Goal: Task Accomplishment & Management: Manage account settings

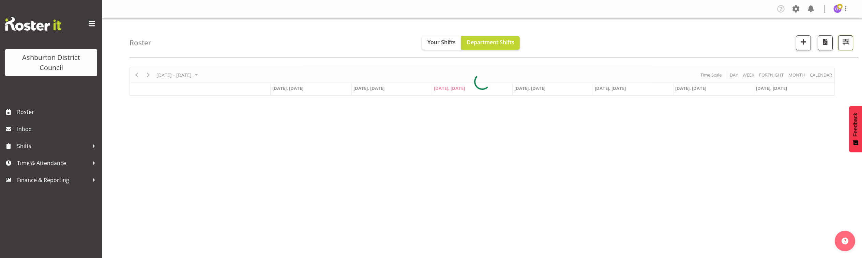
click at [845, 45] on span "button" at bounding box center [845, 41] width 9 height 9
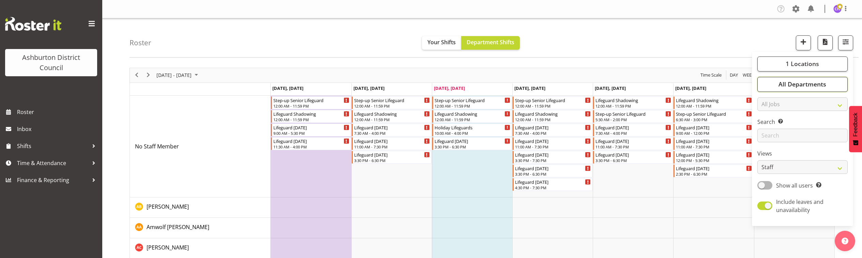
click at [796, 86] on span "All Departments" at bounding box center [802, 84] width 48 height 8
click at [782, 172] on select "Staff Role Shift - Horizontal Shift - Vertical Staff - Location" at bounding box center [802, 167] width 90 height 14
select select "shift"
click at [757, 160] on select "Staff Role Shift - Horizontal Shift - Vertical Staff - Location" at bounding box center [802, 167] width 90 height 14
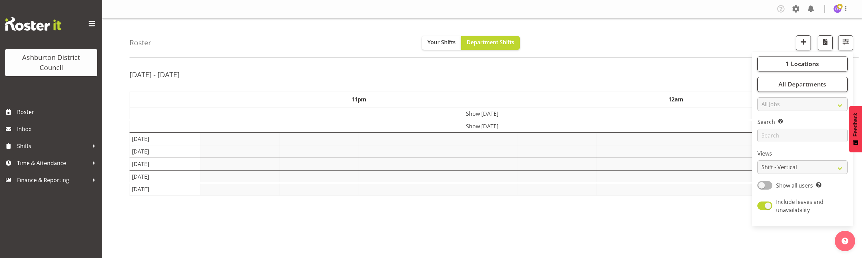
click at [676, 18] on div "Tasks Jobs Employees Profile Log Out" at bounding box center [482, 9] width 760 height 18
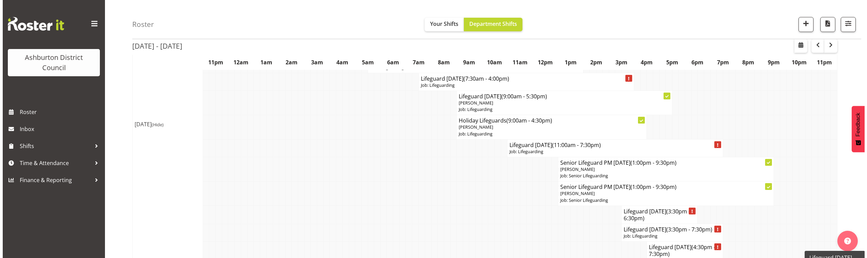
scroll to position [511, 0]
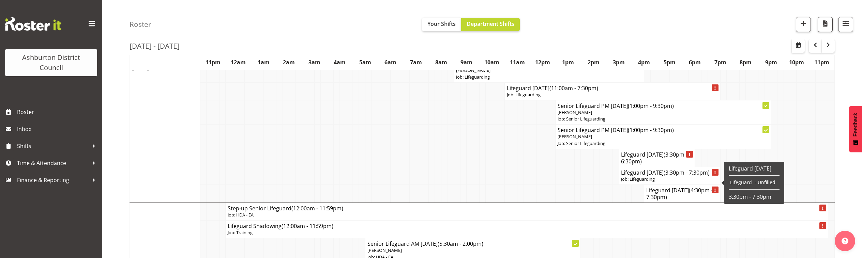
click at [631, 176] on h4 "Lifeguard [DATE] (3:30pm - 7:30pm)" at bounding box center [669, 172] width 97 height 7
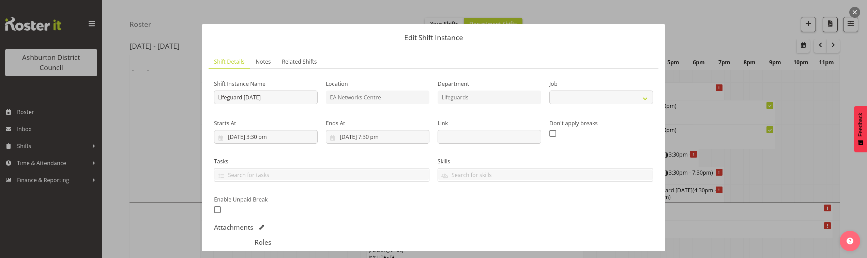
select select "38"
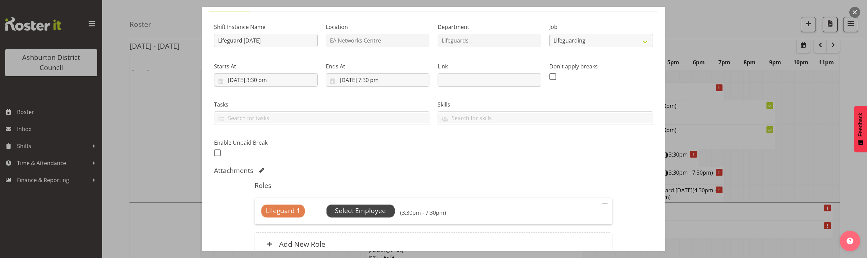
click at [369, 207] on span "Select Employee" at bounding box center [360, 211] width 51 height 10
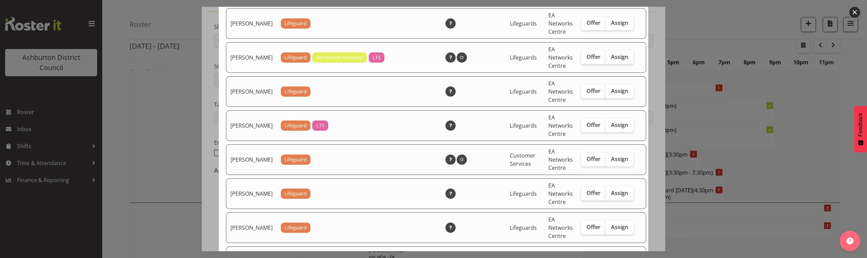
scroll to position [312, 0]
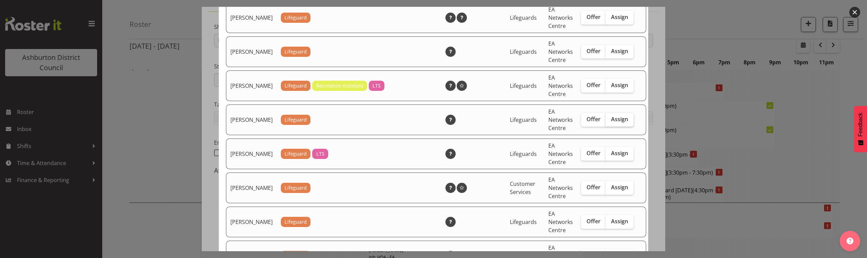
click at [611, 123] on span "Assign" at bounding box center [619, 119] width 17 height 7
click at [607, 122] on input "Assign" at bounding box center [608, 119] width 4 height 4
checkbox input "true"
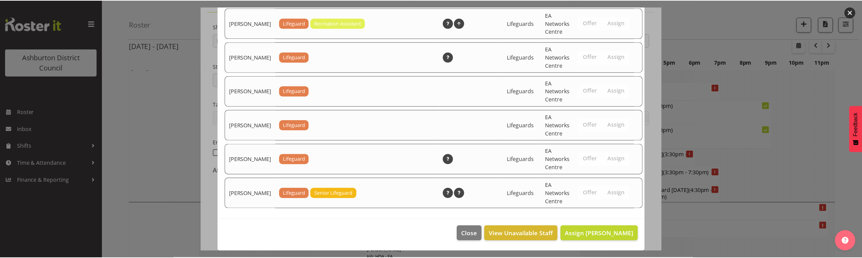
scroll to position [1167, 0]
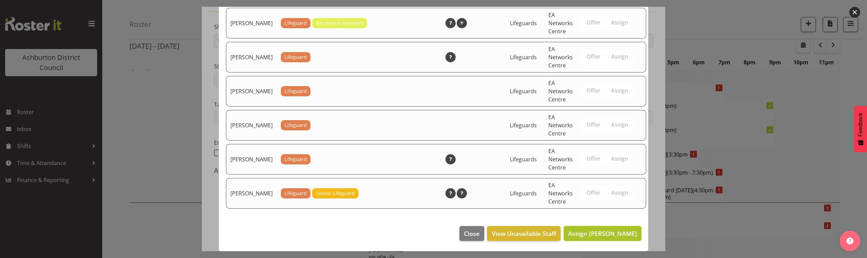
click at [612, 232] on span "Assign [PERSON_NAME]" at bounding box center [602, 234] width 69 height 8
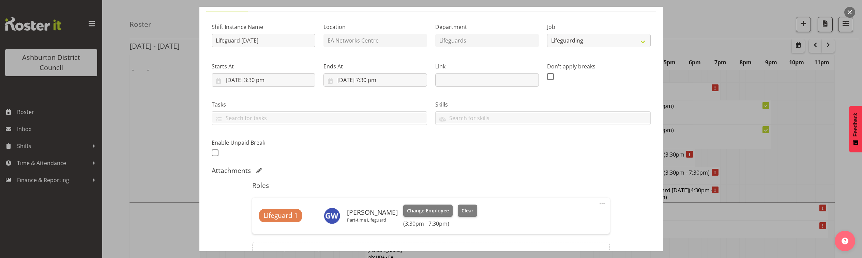
scroll to position [132, 0]
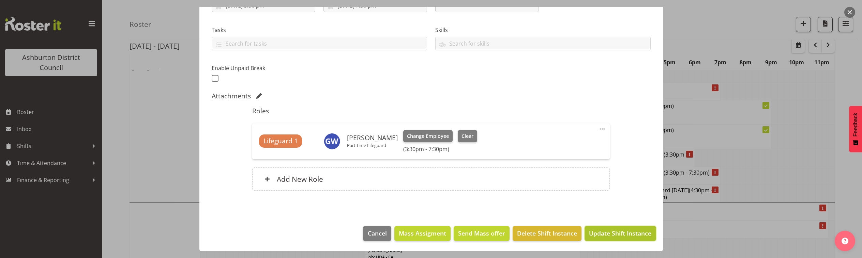
click at [623, 232] on span "Update Shift Instance" at bounding box center [620, 233] width 62 height 9
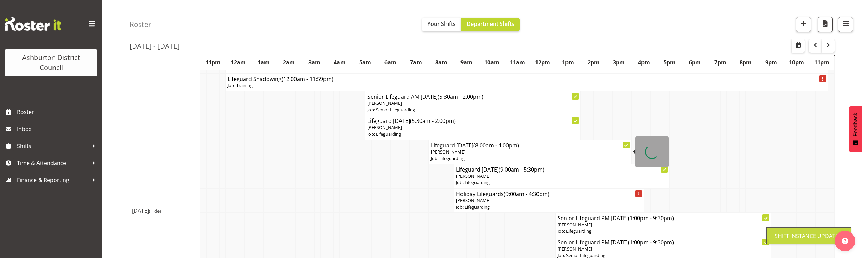
scroll to position [0, 0]
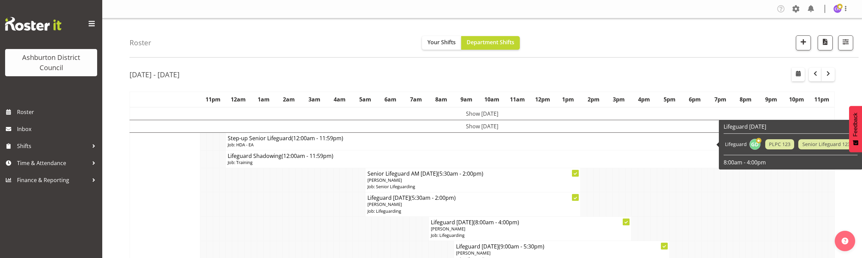
click at [499, 109] on td "Show [DATE]" at bounding box center [482, 113] width 705 height 13
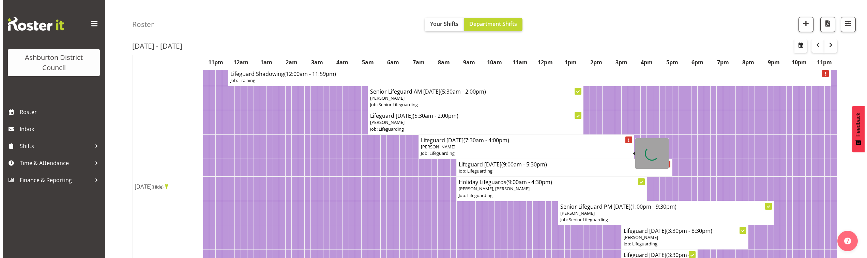
scroll to position [85, 0]
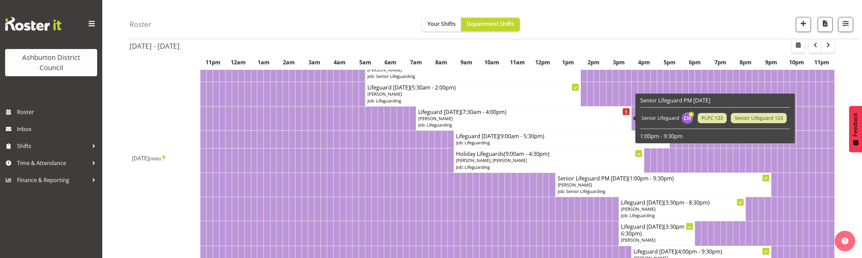
click at [495, 112] on span "(7:30am - 4:00pm)" at bounding box center [484, 111] width 46 height 7
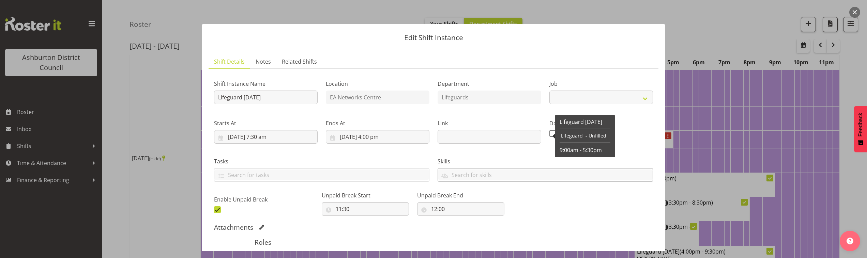
select select "38"
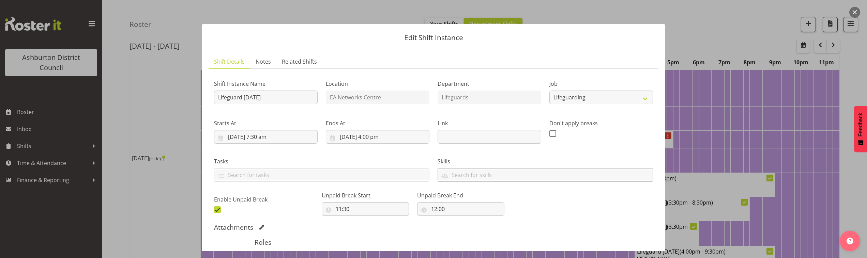
scroll to position [113, 0]
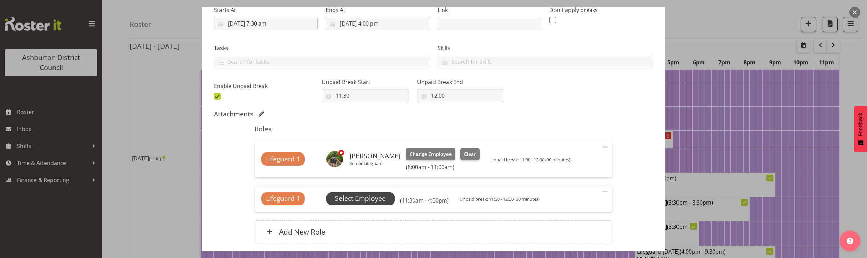
click at [378, 200] on span "Select Employee" at bounding box center [360, 199] width 51 height 10
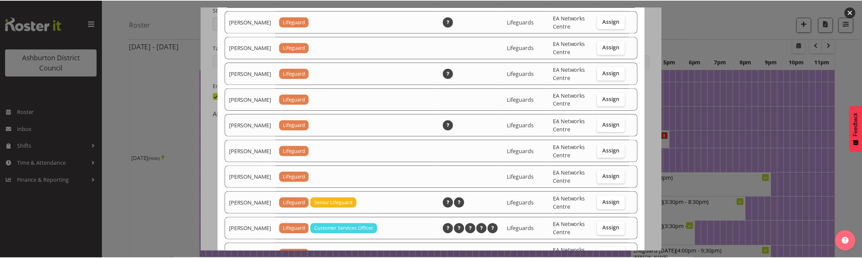
scroll to position [568, 0]
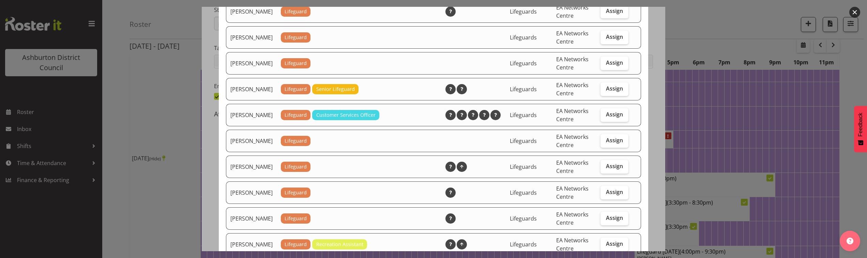
click at [720, 94] on div at bounding box center [433, 129] width 867 height 258
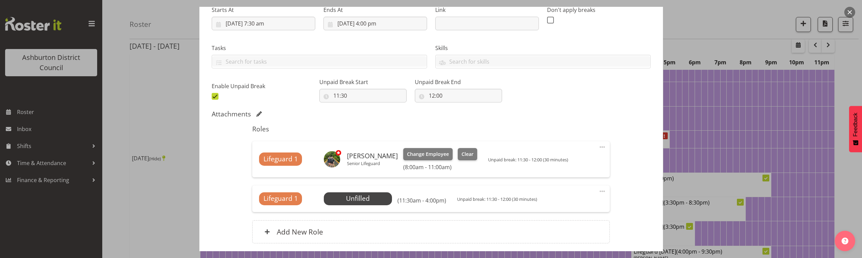
click at [852, 13] on button "button" at bounding box center [849, 12] width 11 height 11
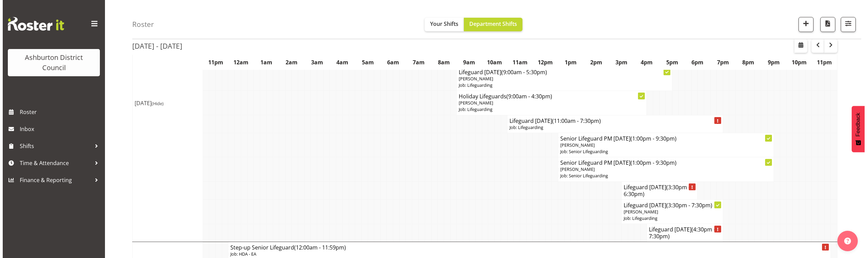
scroll to position [653, 0]
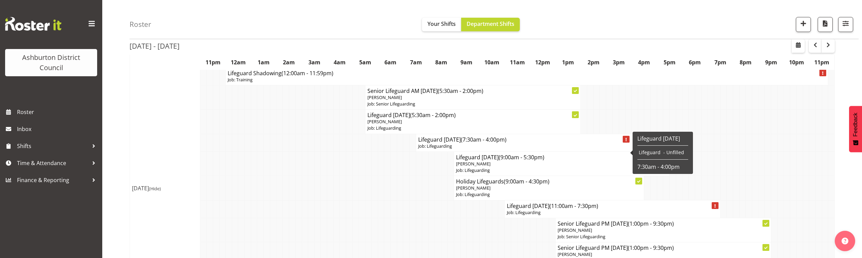
click at [451, 143] on h4 "Lifeguard [DATE] (7:30am - 4:00pm)" at bounding box center [523, 139] width 211 height 7
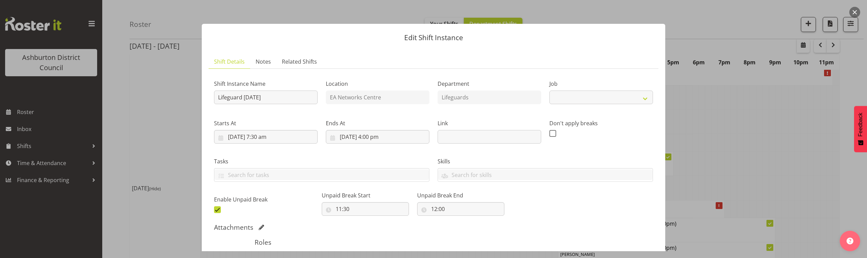
select select "38"
click at [859, 12] on button "button" at bounding box center [854, 12] width 11 height 11
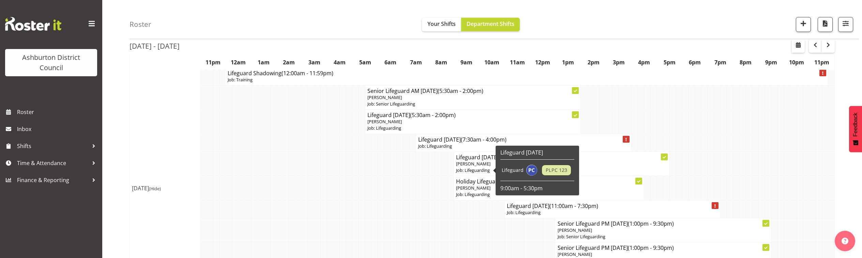
click at [472, 167] on span "[PERSON_NAME]" at bounding box center [473, 164] width 34 height 6
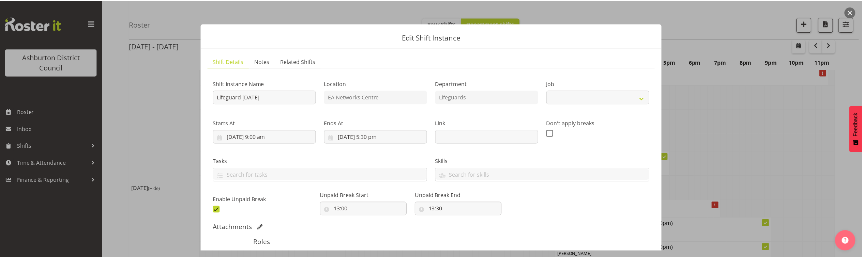
scroll to position [85, 0]
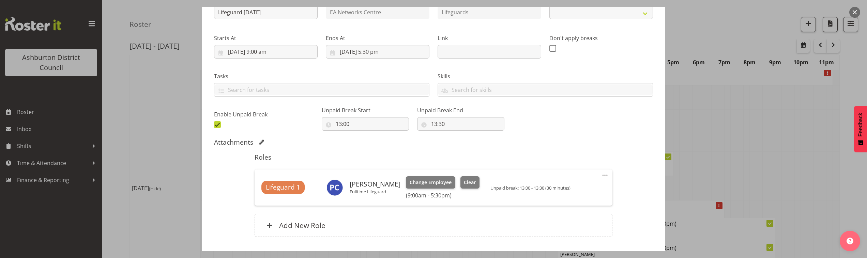
select select "38"
click at [480, 181] on button "Clear" at bounding box center [469, 183] width 19 height 12
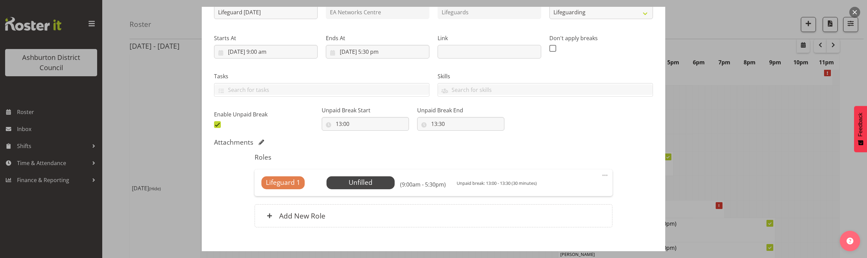
click at [854, 10] on button "button" at bounding box center [854, 12] width 11 height 11
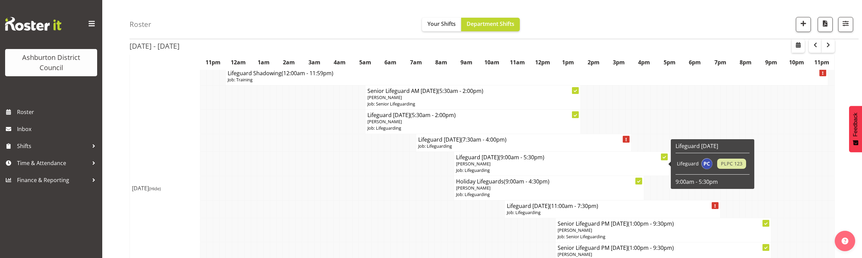
click at [475, 161] on h4 "Lifeguard [DATE] (9:00am - 5:30pm)" at bounding box center [561, 157] width 211 height 7
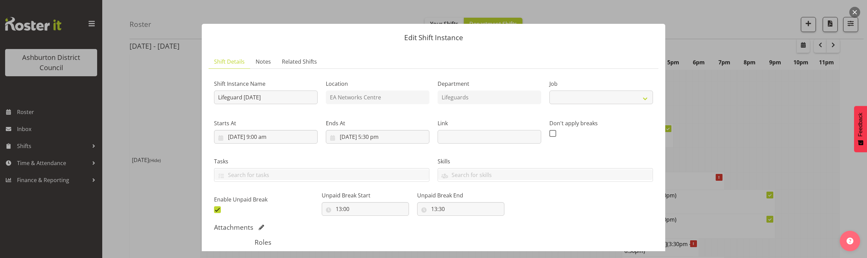
scroll to position [57, 0]
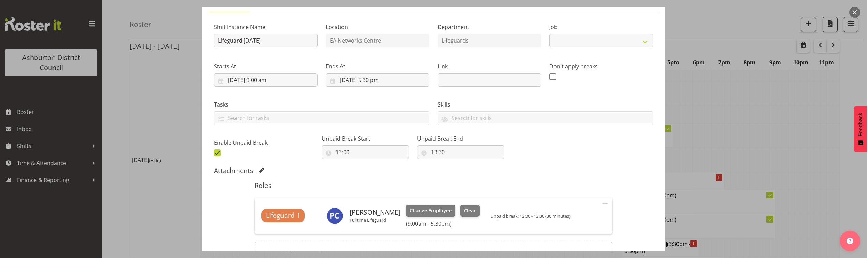
select select "38"
click at [466, 211] on button "Clear" at bounding box center [469, 211] width 19 height 12
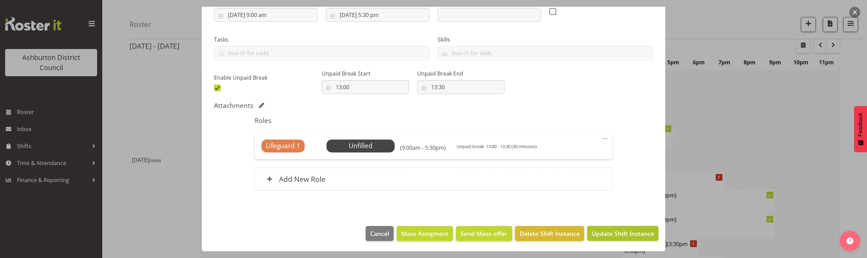
click at [621, 231] on span "Update Shift Instance" at bounding box center [623, 233] width 62 height 9
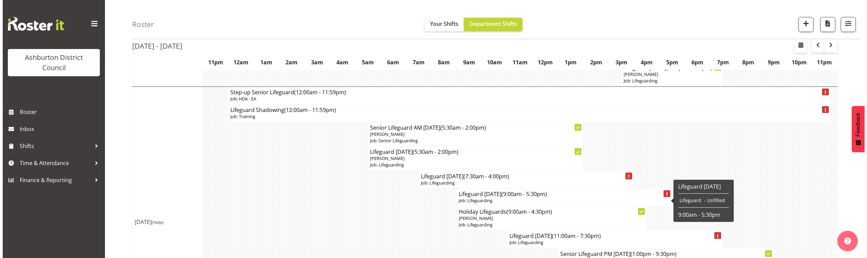
scroll to position [645, 0]
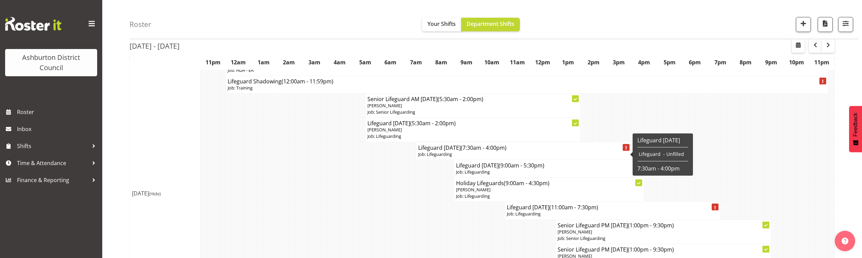
click at [455, 151] on h4 "Lifeguard [DATE] (7:30am - 4:00pm)" at bounding box center [523, 147] width 211 height 7
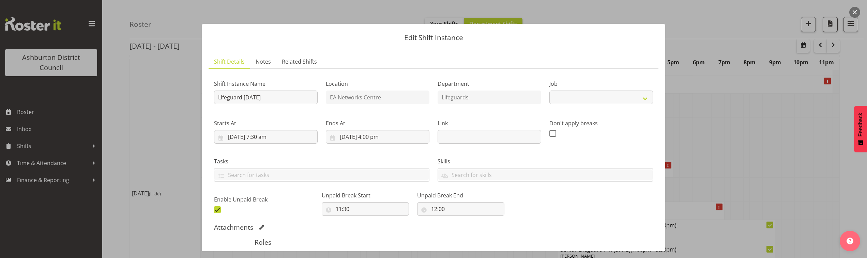
select select "38"
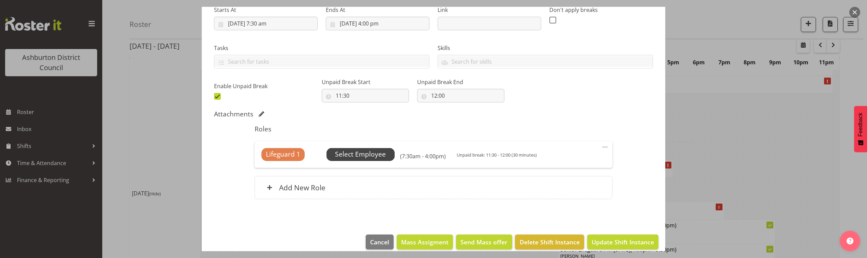
click at [368, 155] on span "Select Employee" at bounding box center [360, 155] width 51 height 10
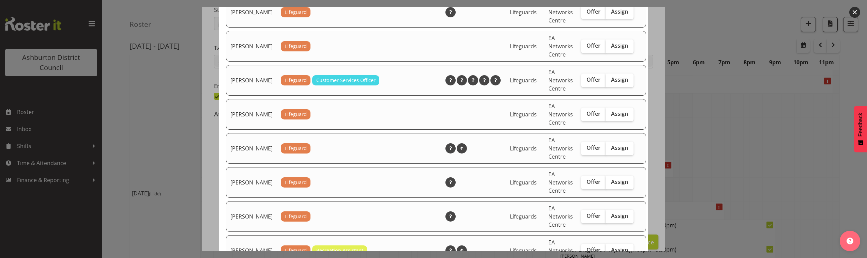
scroll to position [852, 0]
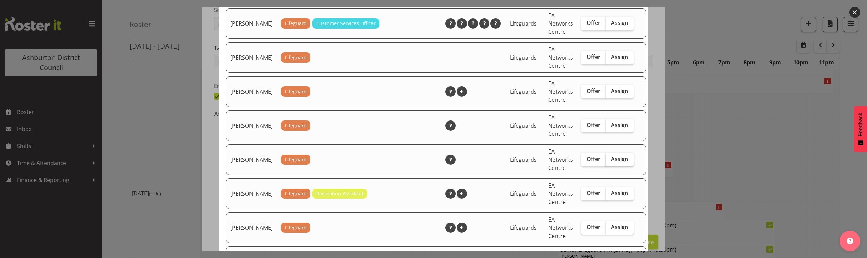
click at [617, 163] on span "Assign" at bounding box center [619, 159] width 17 height 7
click at [610, 162] on input "Assign" at bounding box center [608, 159] width 4 height 4
checkbox input "true"
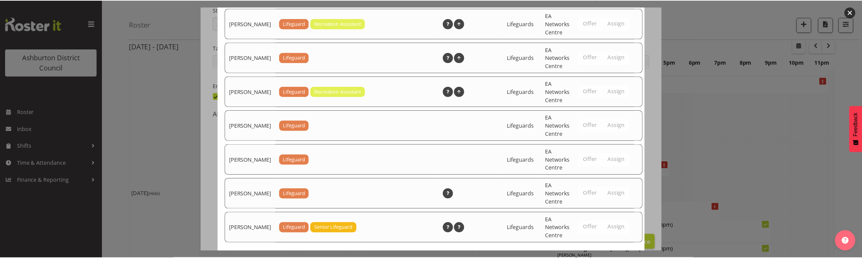
scroll to position [1065, 0]
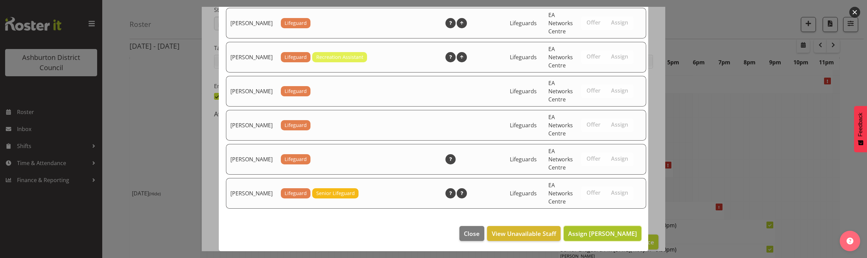
click at [600, 233] on span "Assign [PERSON_NAME]" at bounding box center [602, 234] width 69 height 8
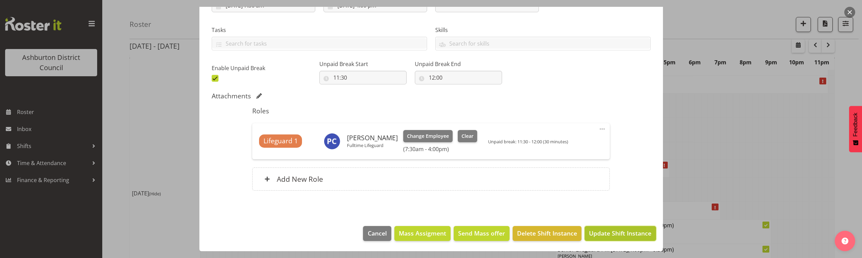
click at [614, 232] on span "Update Shift Instance" at bounding box center [620, 233] width 62 height 9
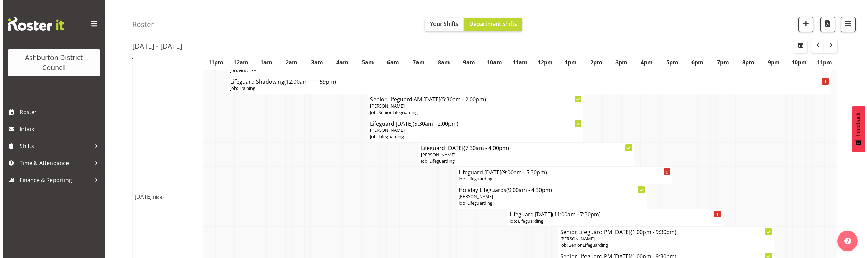
scroll to position [759, 0]
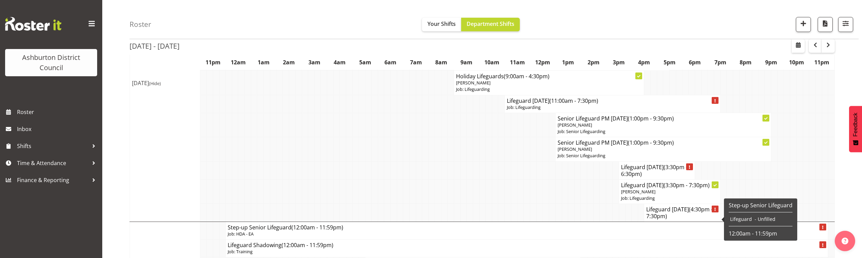
click at [687, 220] on h4 "Lifeguard [DATE] (4:30pm - 7:30pm)" at bounding box center [682, 213] width 72 height 14
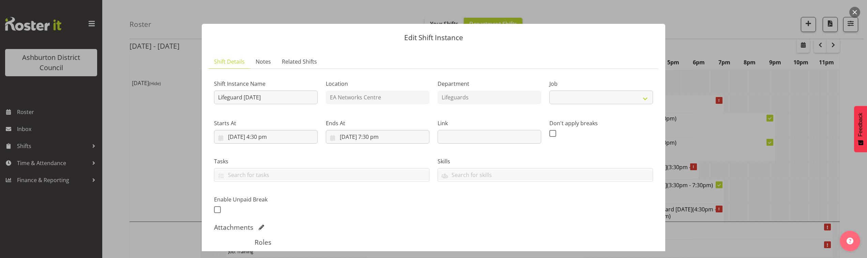
select select "38"
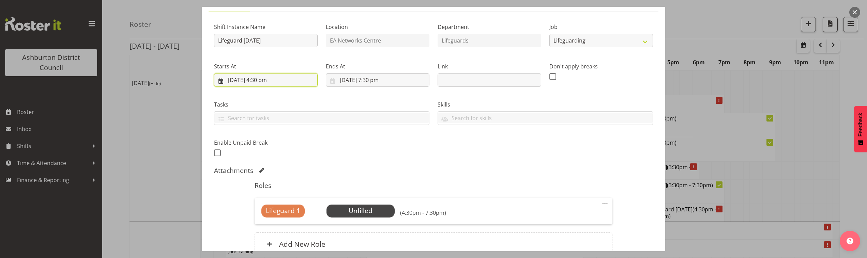
click at [285, 76] on input "[DATE] 4:30 pm" at bounding box center [266, 80] width 104 height 14
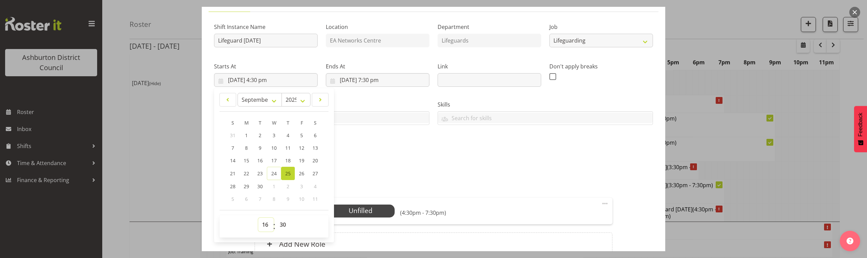
click at [265, 222] on select "00 01 02 03 04 05 06 07 08 09 10 11 12 13 14 15 16 17 18 19 20 21 22 23" at bounding box center [265, 225] width 15 height 14
select select "15"
click at [258, 218] on select "00 01 02 03 04 05 06 07 08 09 10 11 12 13 14 15 16 17 18 19 20 21 22 23" at bounding box center [265, 225] width 15 height 14
type input "[DATE] 3:30 pm"
click at [385, 157] on div "Shift Instance Name Lifeguard [DATE] Location EA Networks Centre Department Lif…" at bounding box center [433, 87] width 447 height 149
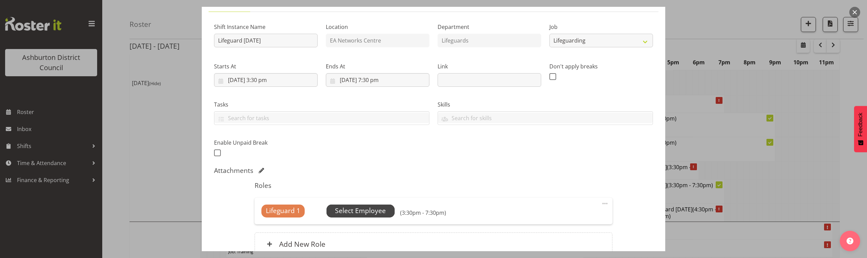
click at [370, 216] on span "Select Employee" at bounding box center [360, 211] width 51 height 10
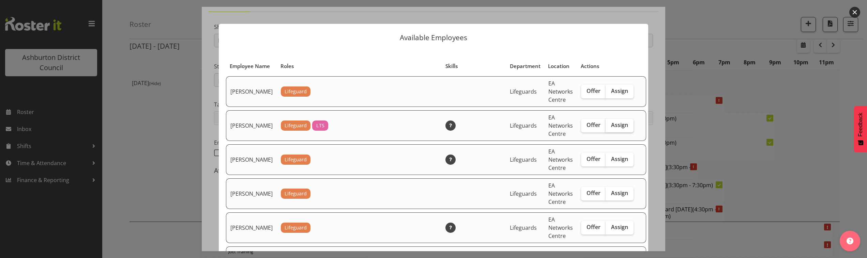
click at [617, 128] on span "Assign" at bounding box center [619, 125] width 17 height 7
click at [610, 127] on input "Assign" at bounding box center [608, 125] width 4 height 4
checkbox input "true"
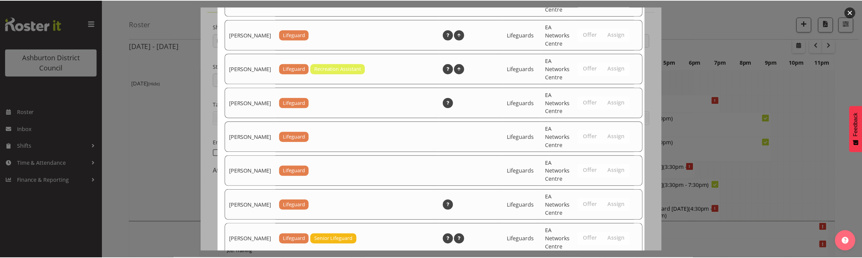
scroll to position [1133, 0]
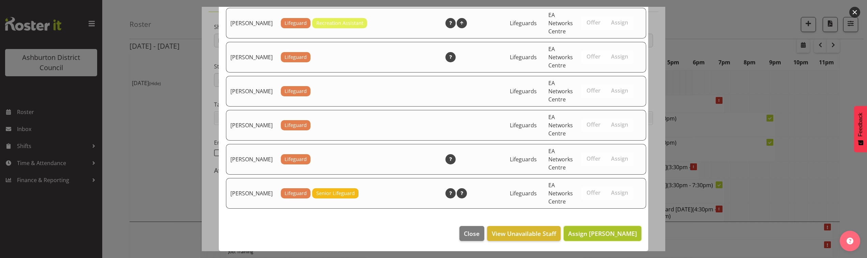
click at [602, 238] on button "Assign [PERSON_NAME]" at bounding box center [603, 233] width 78 height 15
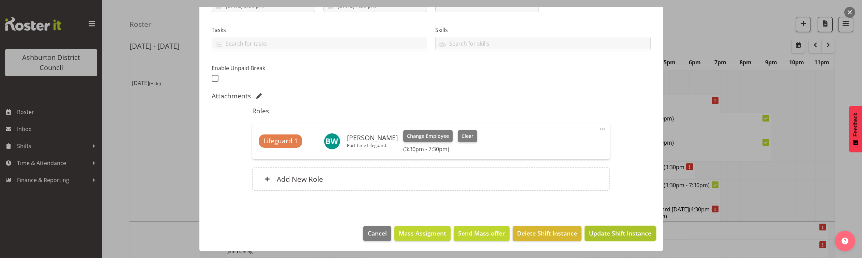
click at [611, 234] on span "Update Shift Instance" at bounding box center [620, 233] width 62 height 9
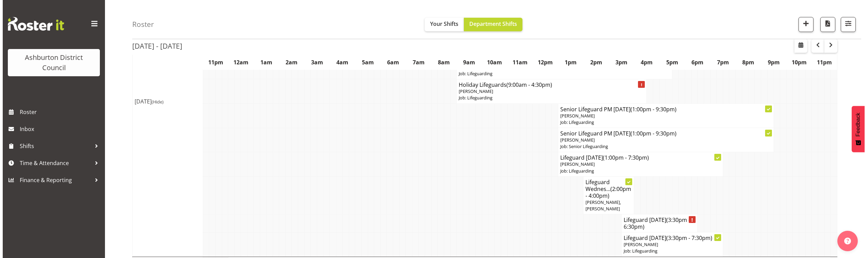
scroll to position [389, 0]
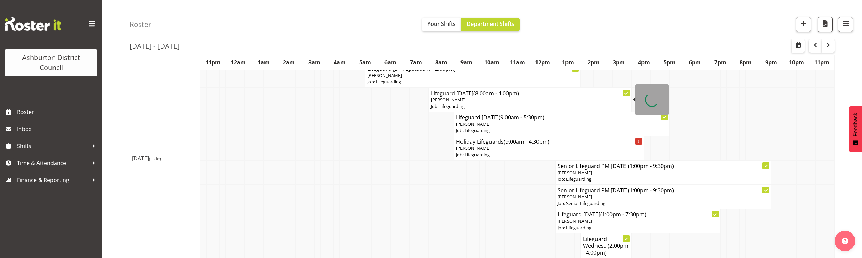
click at [463, 97] on span "[PERSON_NAME]" at bounding box center [448, 100] width 34 height 6
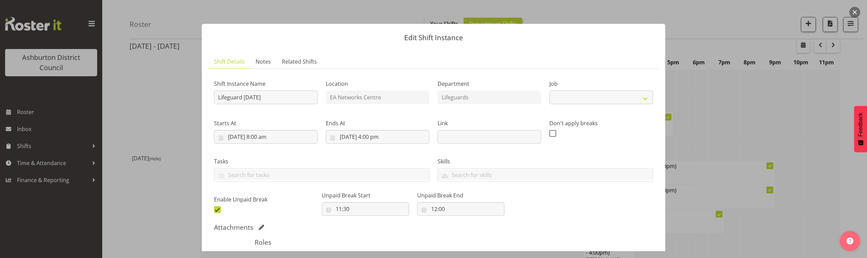
select select "38"
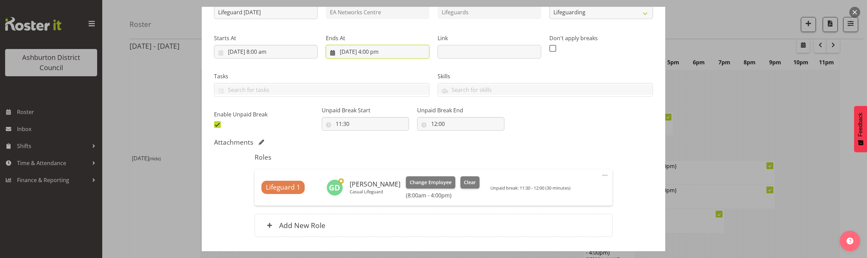
click at [382, 51] on input "[DATE] 4:00 pm" at bounding box center [378, 52] width 104 height 14
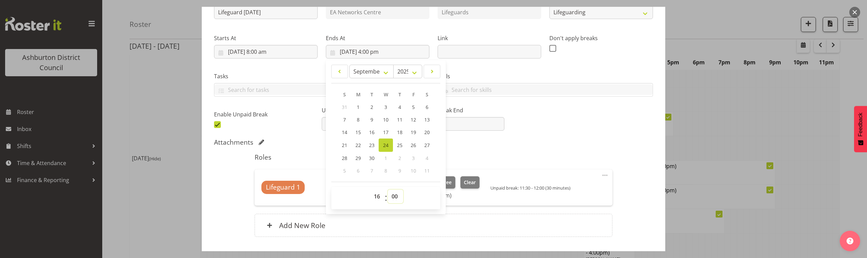
click at [393, 192] on select "00 01 02 03 04 05 06 07 08 09 10 11 12 13 14 15 16 17 18 19 20 21 22 23 24 25 2…" at bounding box center [395, 197] width 15 height 14
select select "30"
click at [388, 190] on select "00 01 02 03 04 05 06 07 08 09 10 11 12 13 14 15 16 17 18 19 20 21 22 23 24 25 2…" at bounding box center [395, 197] width 15 height 14
type input "[DATE] 4:30 pm"
click at [546, 126] on div "Shift Instance Name Lifeguard [DATE] Location EA Networks Centre Department Lif…" at bounding box center [433, 59] width 447 height 149
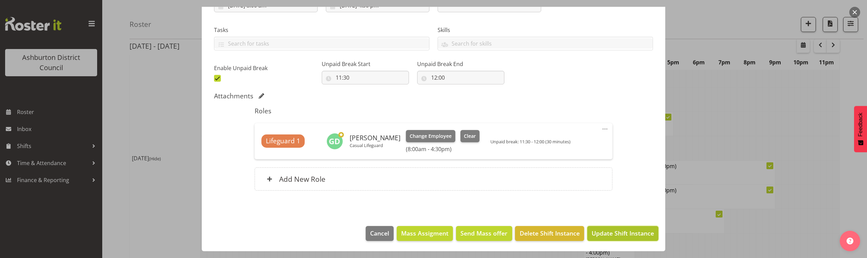
click at [617, 237] on span "Update Shift Instance" at bounding box center [623, 233] width 62 height 9
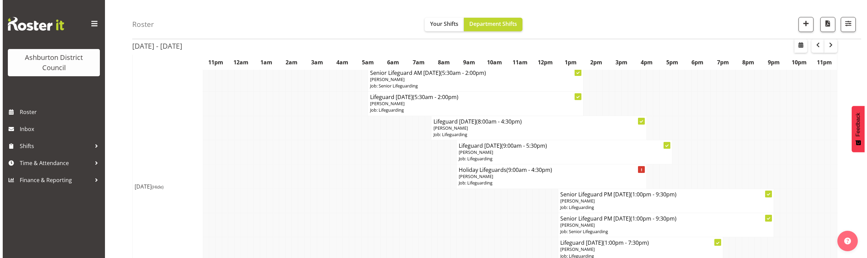
scroll to position [475, 0]
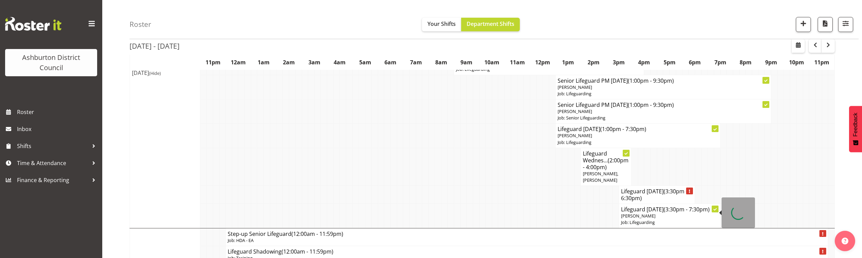
click at [662, 213] on h4 "Lifeguard [DATE] (3:30pm - 7:30pm)" at bounding box center [669, 209] width 97 height 7
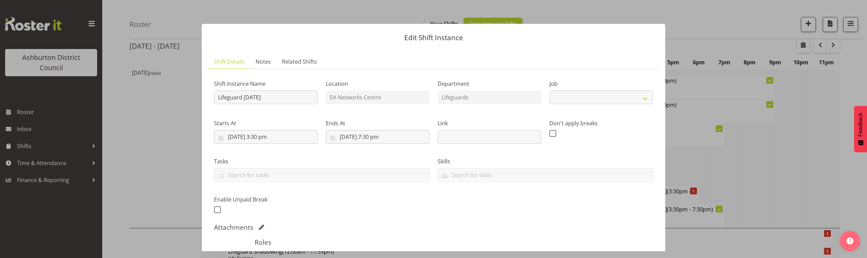
select select "38"
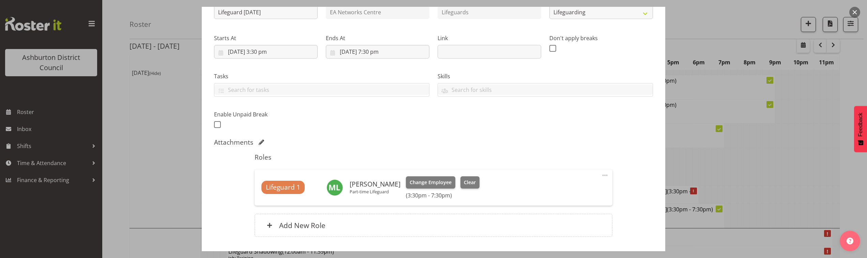
scroll to position [113, 0]
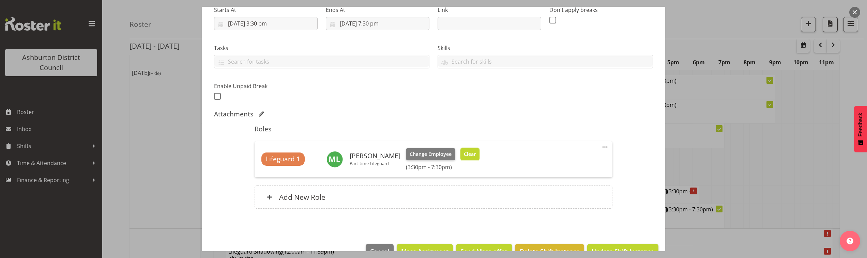
click at [469, 158] on span "Clear" at bounding box center [470, 154] width 12 height 7
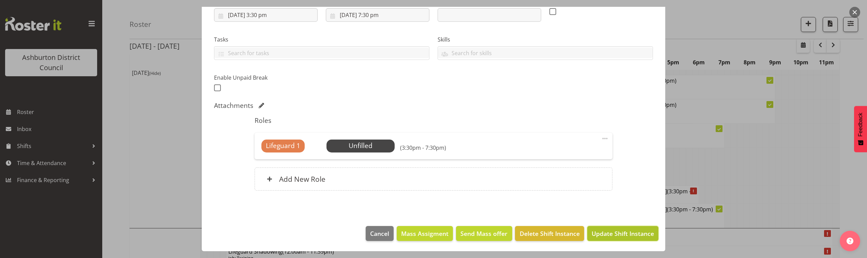
click at [621, 228] on button "Update Shift Instance" at bounding box center [622, 233] width 71 height 15
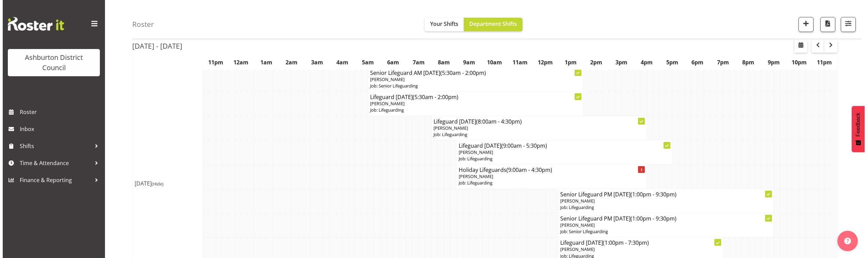
scroll to position [333, 0]
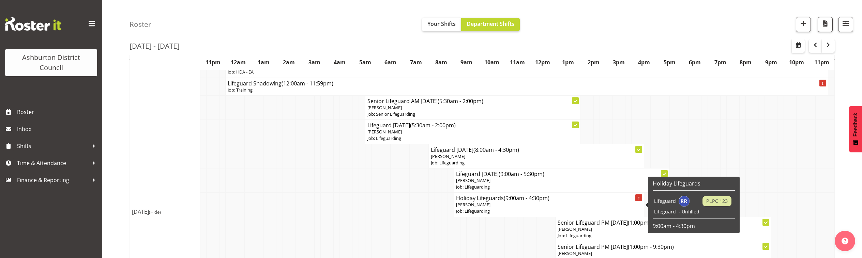
click at [524, 204] on p "[PERSON_NAME]" at bounding box center [549, 205] width 186 height 6
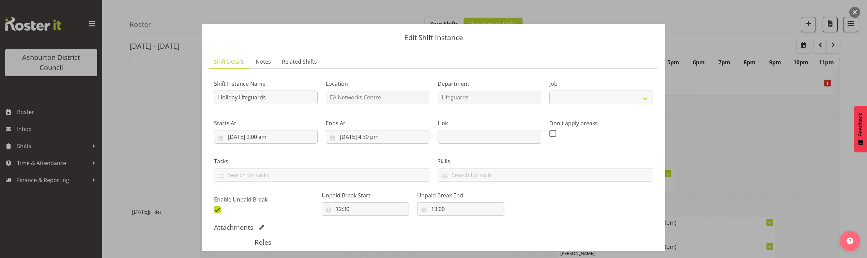
select select "38"
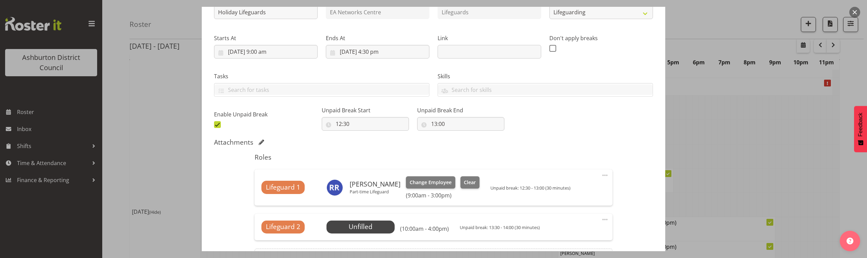
scroll to position [142, 0]
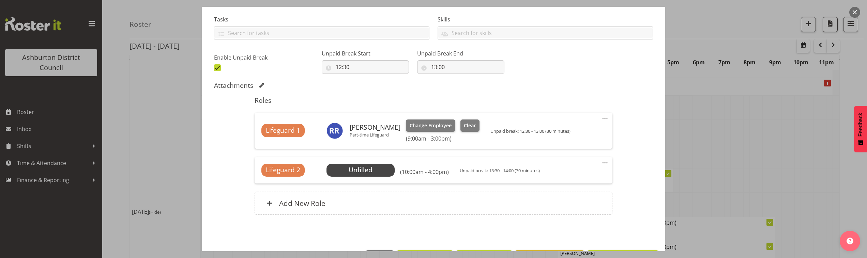
click at [603, 116] on span at bounding box center [605, 118] width 8 height 8
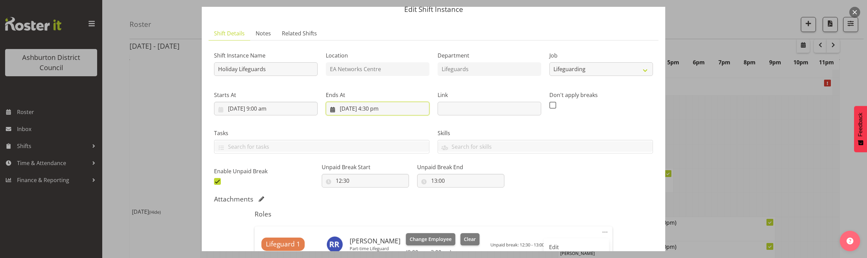
click at [377, 109] on input "[DATE] 4:30 pm" at bounding box center [378, 109] width 104 height 14
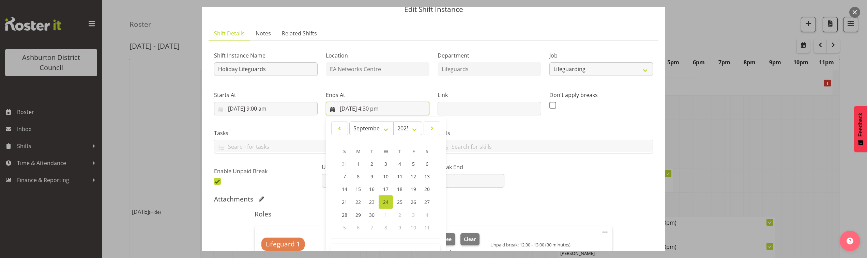
scroll to position [85, 0]
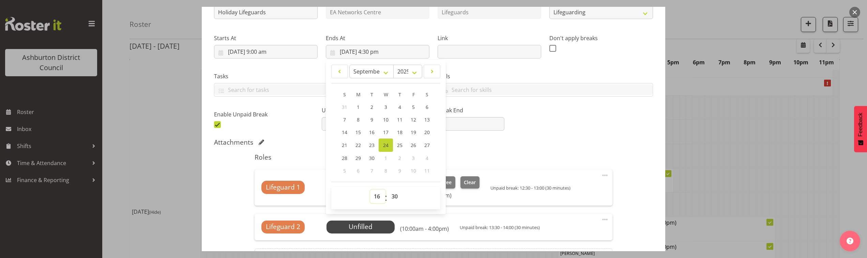
click at [373, 197] on select "00 01 02 03 04 05 06 07 08 09 10 11 12 13 14 15 16 17 18 19 20 21 22 23" at bounding box center [377, 197] width 15 height 14
select select "15"
click at [370, 190] on select "00 01 02 03 04 05 06 07 08 09 10 11 12 13 14 15 16 17 18 19 20 21 22 23" at bounding box center [377, 197] width 15 height 14
type input "[DATE] 3:30 pm"
click at [394, 198] on select "00 01 02 03 04 05 06 07 08 09 10 11 12 13 14 15 16 17 18 19 20 21 22 23 24 25 2…" at bounding box center [395, 197] width 15 height 14
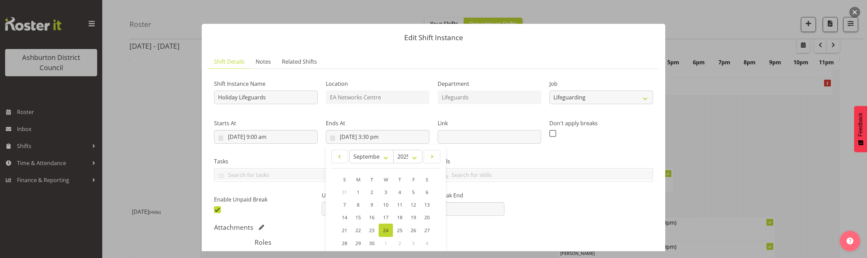
scroll to position [113, 0]
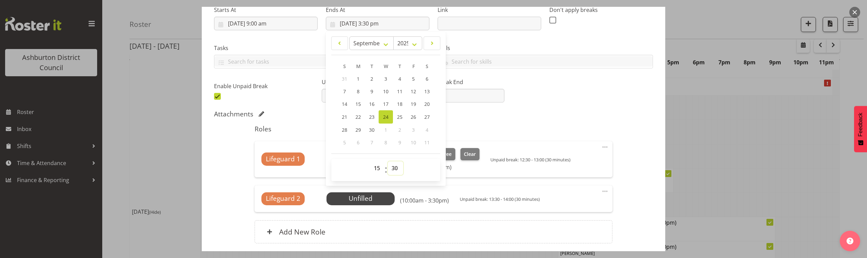
click at [394, 169] on select "00 01 02 03 04 05 06 07 08 09 10 11 12 13 14 15 16 17 18 19 20 21 22 23 24 25 2…" at bounding box center [395, 169] width 15 height 14
select select "0"
click at [388, 162] on select "00 01 02 03 04 05 06 07 08 09 10 11 12 13 14 15 16 17 18 19 20 21 22 23 24 25 2…" at bounding box center [395, 169] width 15 height 14
type input "[DATE] 3:00 pm"
click at [555, 91] on div "Shift Instance Name Holiday Lifeguards Location EA Networks Centre Department L…" at bounding box center [433, 31] width 447 height 149
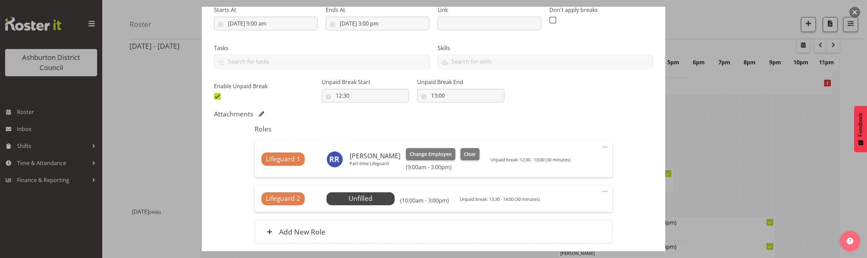
scroll to position [166, 0]
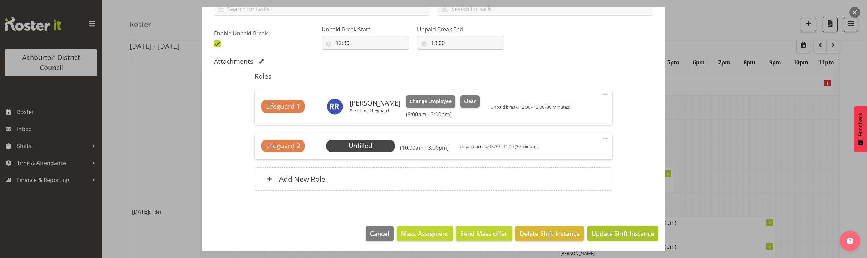
click at [625, 236] on span "Update Shift Instance" at bounding box center [623, 233] width 62 height 9
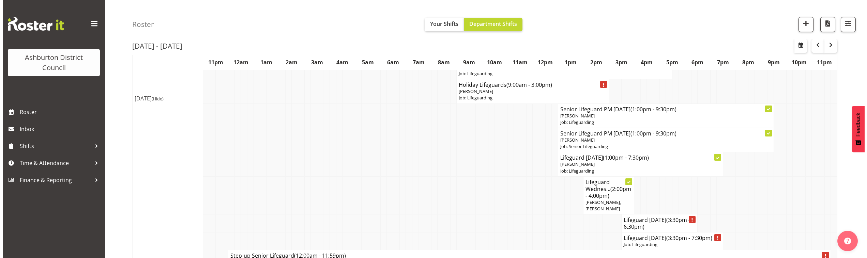
scroll to position [474, 0]
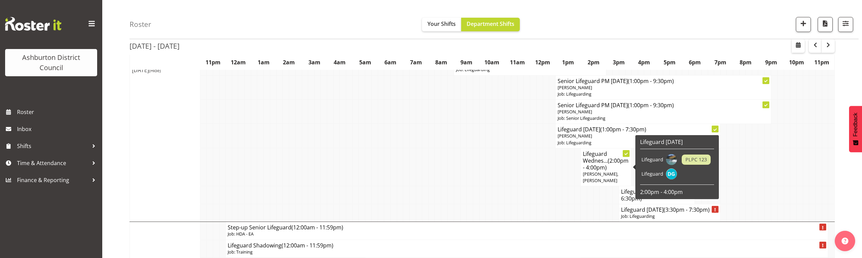
click at [612, 163] on h4 "Lifeguard Wednes... (2:00pm - 4:00pm)" at bounding box center [606, 161] width 46 height 20
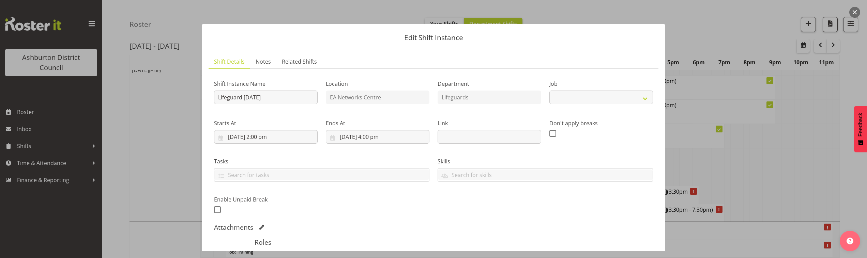
select select "38"
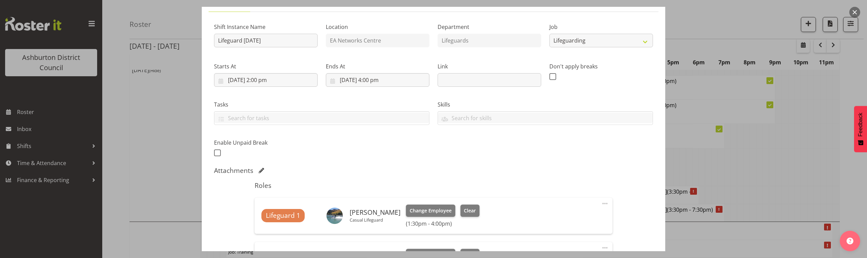
scroll to position [142, 0]
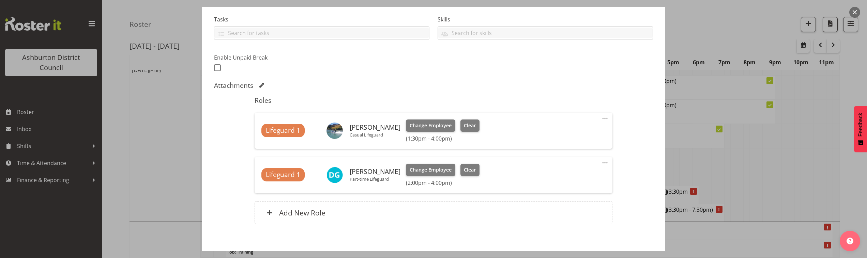
click at [602, 118] on span at bounding box center [605, 118] width 8 height 8
click at [560, 134] on link "Edit" at bounding box center [575, 133] width 65 height 12
select select "8"
select select "2025"
select select "13"
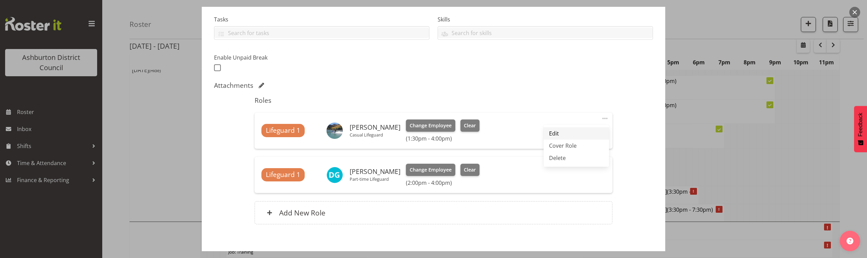
select select "30"
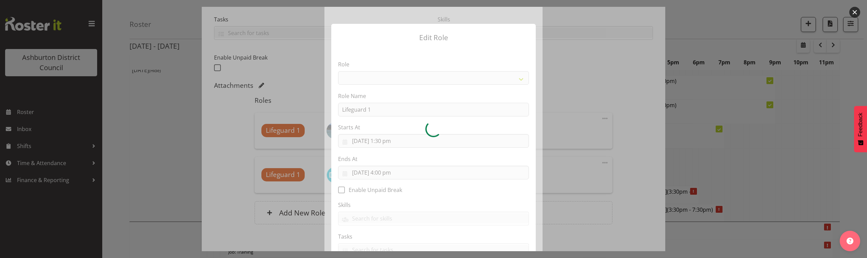
select select "64"
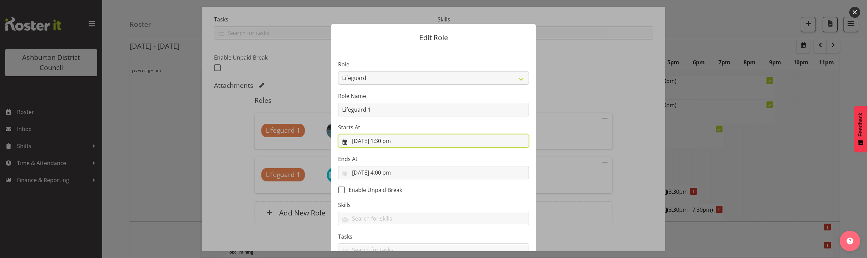
click at [393, 141] on input "[DATE] 1:30 pm" at bounding box center [433, 141] width 191 height 14
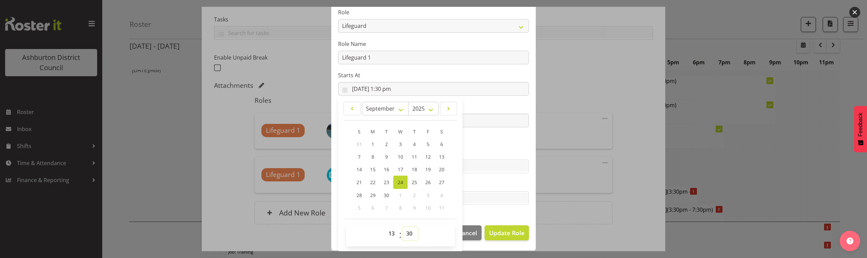
click at [405, 233] on select "00 01 02 03 04 05 06 07 08 09 10 11 12 13 14 15 16 17 18 19 20 21 22 23 24 25 2…" at bounding box center [409, 234] width 15 height 14
select select "10"
click at [402, 227] on select "00 01 02 03 04 05 06 07 08 09 10 11 12 13 14 15 16 17 18 19 20 21 22 23 24 25 2…" at bounding box center [409, 234] width 15 height 14
type input "[DATE] 1:10 pm"
click at [501, 143] on section "Role AAGM Deputy Director AAGM Director Archivist Childrens Librarian Collectio…" at bounding box center [433, 107] width 204 height 223
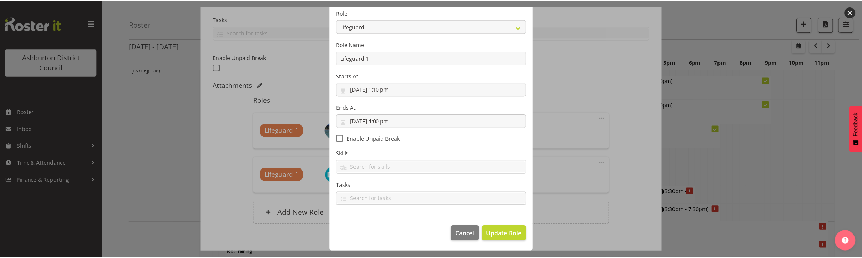
scroll to position [51, 0]
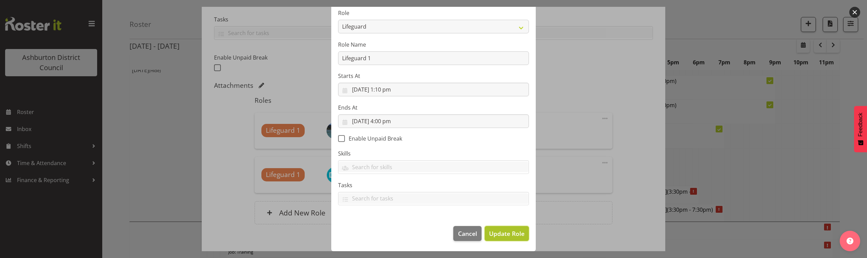
click at [505, 233] on span "Update Role" at bounding box center [506, 233] width 35 height 9
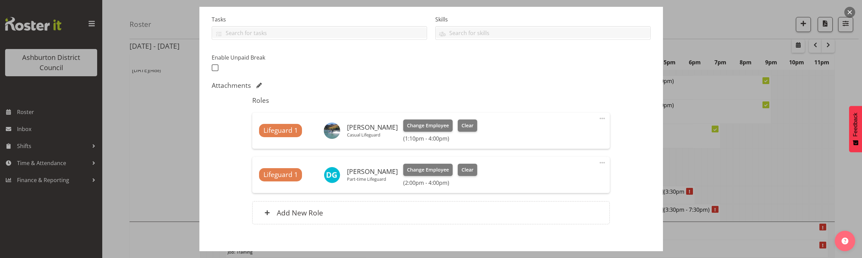
scroll to position [176, 0]
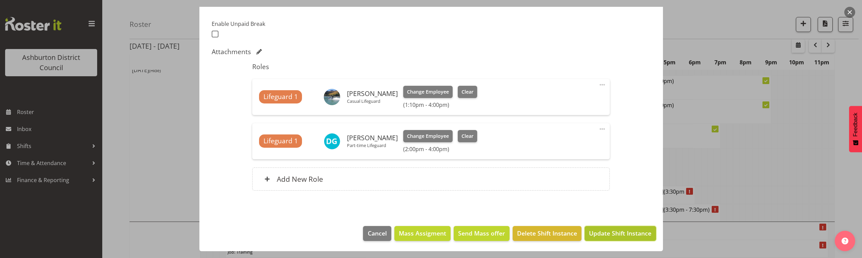
click at [591, 237] on span "Update Shift Instance" at bounding box center [620, 233] width 62 height 9
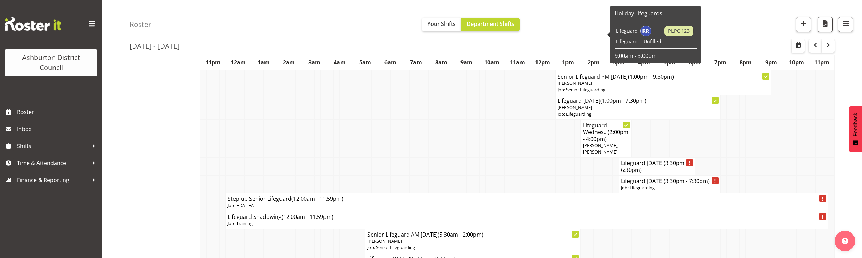
scroll to position [446, 0]
